Goal: Feedback & Contribution: Submit feedback/report problem

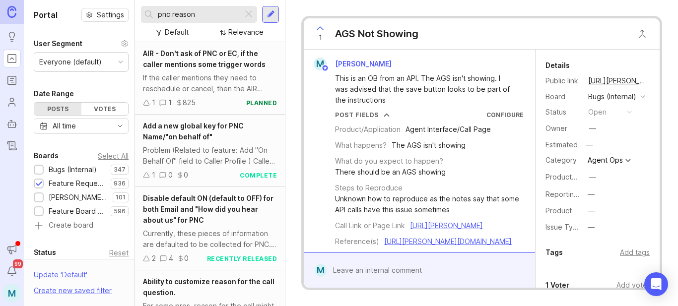
scroll to position [2540, 0]
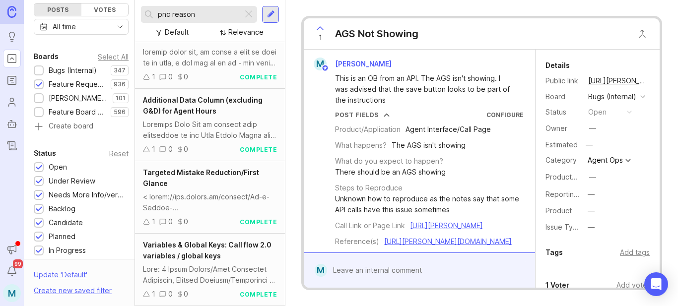
click at [272, 16] on div at bounding box center [271, 14] width 8 height 9
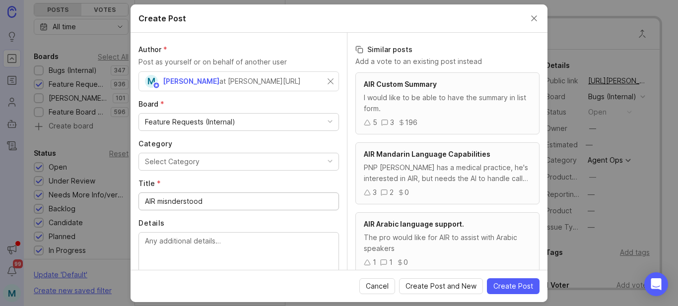
click at [169, 204] on input "AIR misnderstood" at bounding box center [239, 201] width 188 height 11
click at [232, 203] on input "AIR misunderstood" at bounding box center [239, 201] width 188 height 11
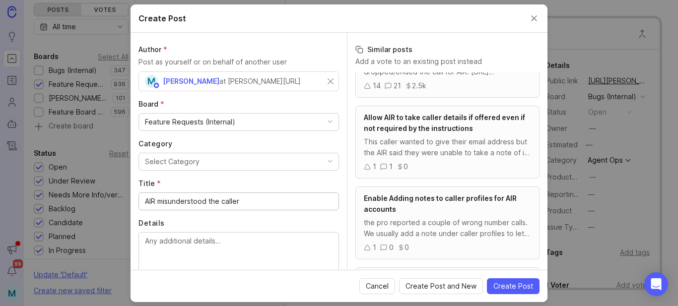
scroll to position [248, 0]
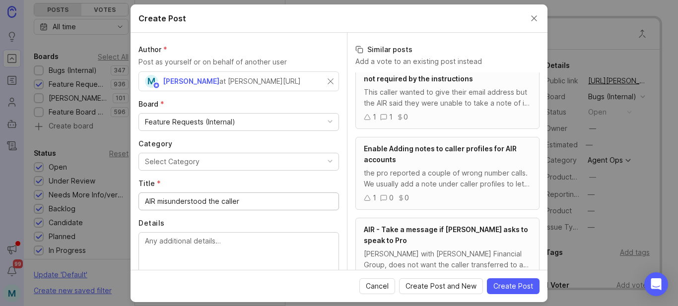
type input "AIR misunderstood the caller"
click at [221, 156] on button "Select Category" at bounding box center [238, 162] width 200 height 18
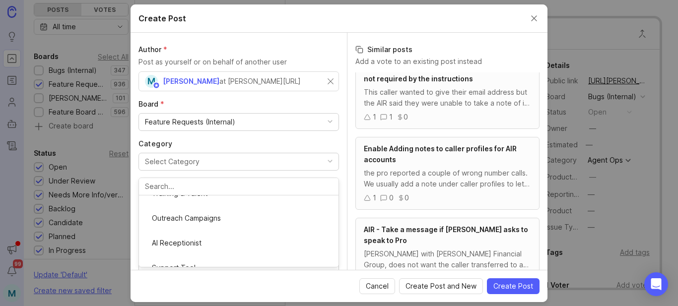
scroll to position [99, 0]
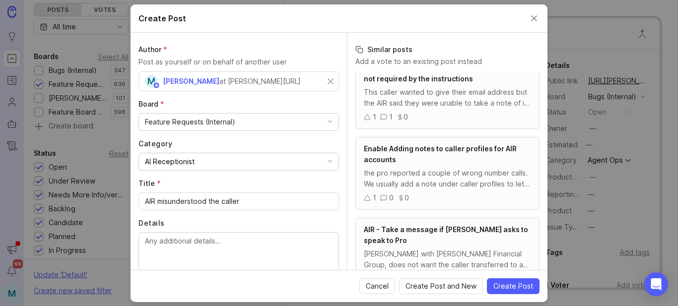
click at [228, 124] on div "Feature Requests (Internal)" at bounding box center [190, 122] width 90 height 11
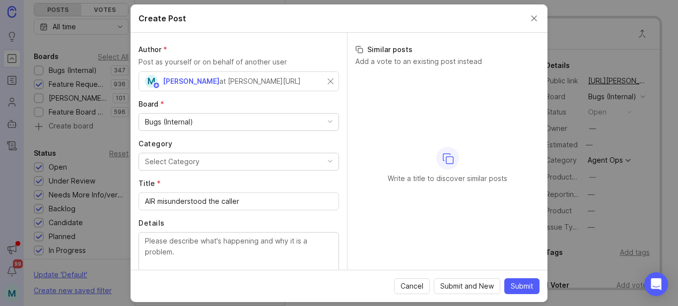
scroll to position [0, 0]
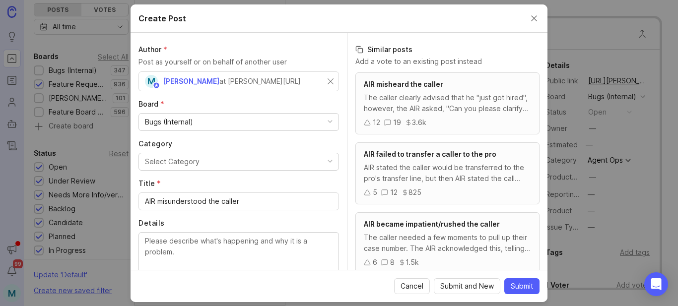
click at [423, 95] on div "The caller clearly advised that he "just got hired", however, the AIR asked, "C…" at bounding box center [447, 103] width 167 height 22
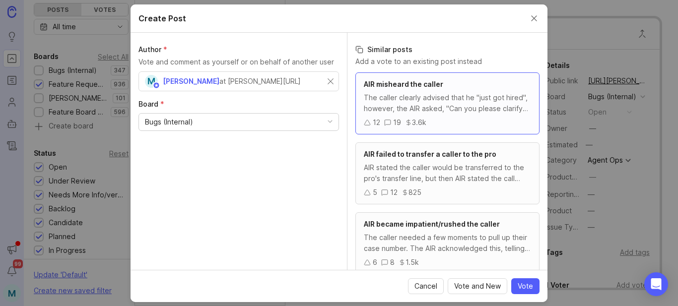
click at [384, 86] on span "AIR misheard the caller" at bounding box center [403, 84] width 79 height 8
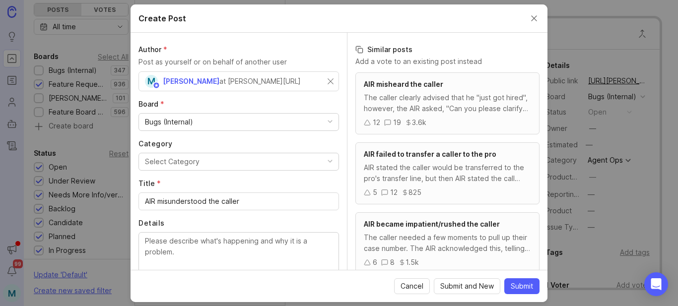
click at [384, 86] on span "AIR misheard the caller" at bounding box center [403, 84] width 79 height 8
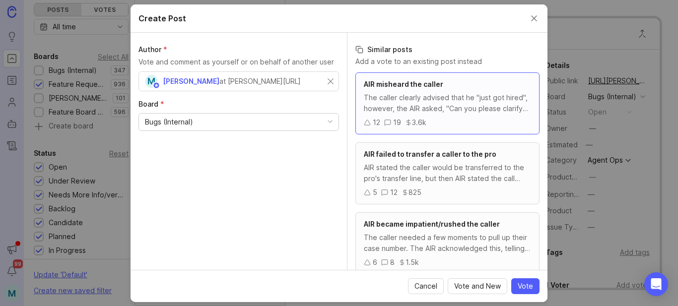
click at [534, 19] on button "Close create post modal" at bounding box center [534, 18] width 11 height 11
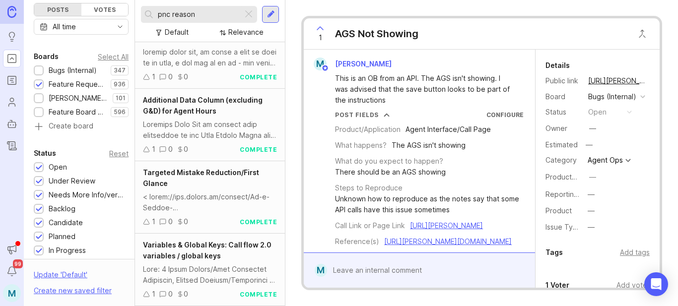
click at [36, 69] on div at bounding box center [39, 70] width 6 height 7
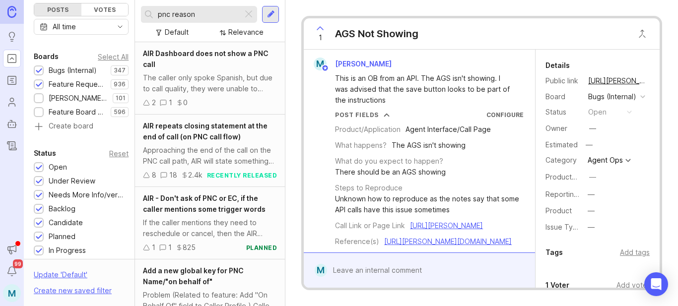
drag, startPoint x: 200, startPoint y: 16, endPoint x: 147, endPoint y: 17, distance: 52.1
click at [147, 17] on div "pnc reason" at bounding box center [192, 14] width 102 height 17
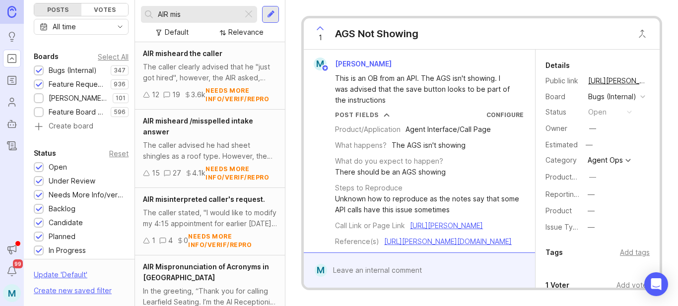
type input "AIR mis"
click at [184, 55] on span "AIR misheard the caller" at bounding box center [182, 53] width 79 height 8
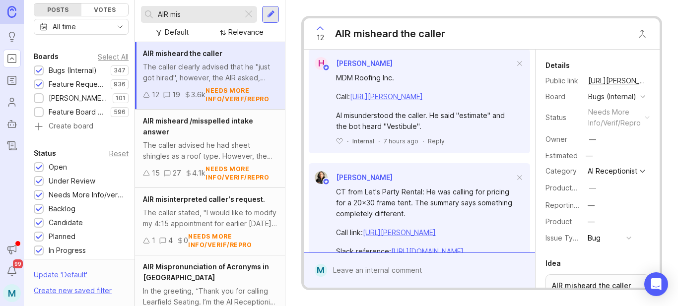
scroll to position [347, 0]
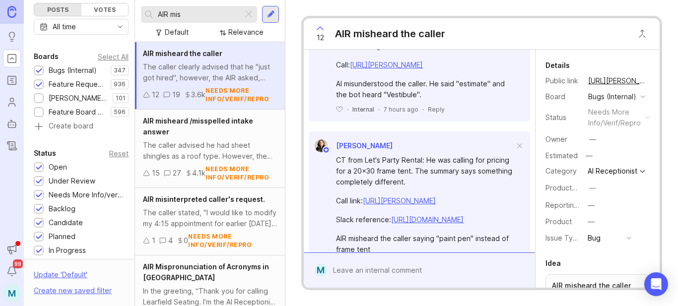
click at [439, 268] on div at bounding box center [426, 270] width 199 height 19
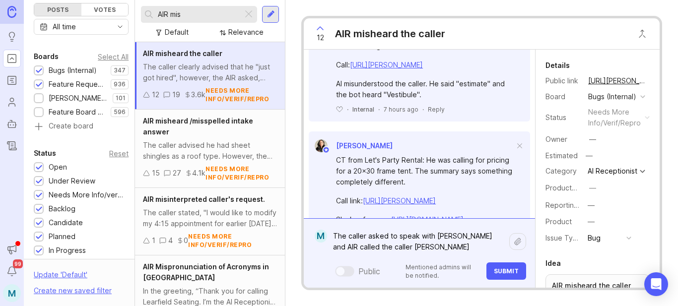
paste textarea "[URL][PERSON_NAME]"
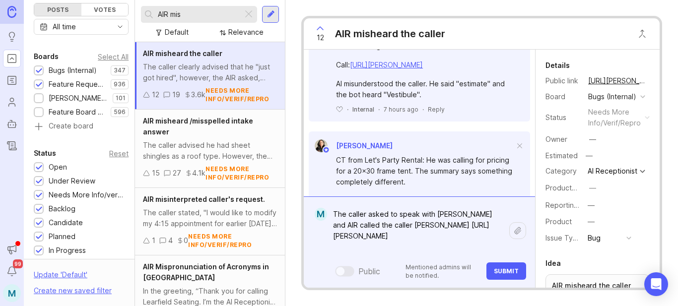
click at [406, 224] on textarea "The caller asked to speak with [PERSON_NAME] and AIR called the caller [PERSON_…" at bounding box center [418, 231] width 182 height 52
paste textarea "Law Office of [PERSON_NAME]"
click at [387, 228] on textarea "The caller asked to speak with [PERSON_NAME] and AIR called the caller [PERSON_…" at bounding box center [418, 231] width 182 height 52
click at [365, 237] on textarea "The caller asked to speak with [PERSON_NAME] and AIR called the caller [PERSON_…" at bounding box center [418, 231] width 182 height 52
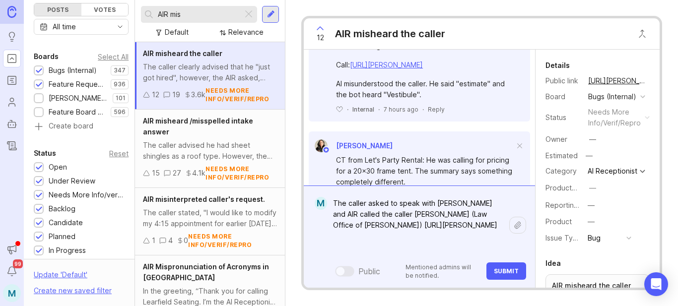
type textarea "The caller asked to speak with [PERSON_NAME] and AIR called the caller [PERSON_…"
click at [497, 270] on span "Submit" at bounding box center [506, 270] width 25 height 7
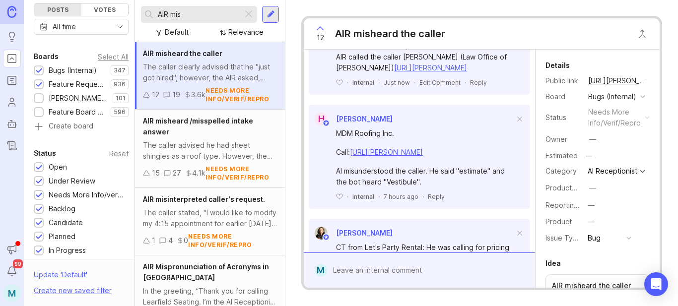
scroll to position [446, 0]
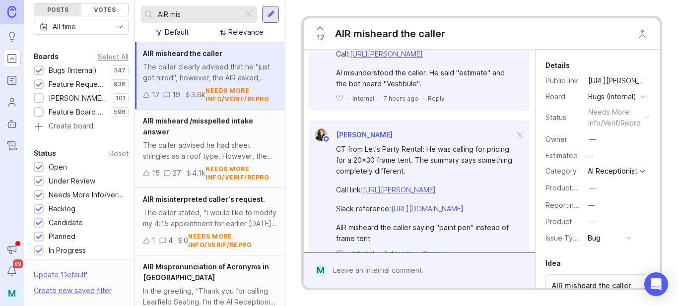
click at [324, 38] on div "12" at bounding box center [320, 34] width 19 height 26
click at [323, 38] on span "11" at bounding box center [320, 37] width 7 height 11
click at [650, 81] on button "copy icon" at bounding box center [657, 81] width 14 height 14
